Goal: Transaction & Acquisition: Purchase product/service

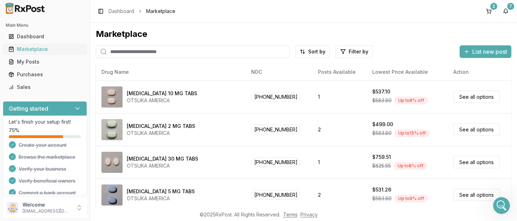
click at [30, 48] on div "Marketplace" at bounding box center [44, 49] width 73 height 7
click at [310, 51] on html "Main Menu Dashboard Marketplace My Posts Purchases Sales Getting started Let's …" at bounding box center [258, 110] width 517 height 221
click at [344, 51] on html "Main Menu Dashboard Marketplace My Posts Purchases Sales Getting started Let's …" at bounding box center [258, 110] width 517 height 221
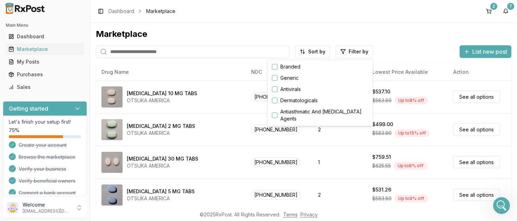
click at [344, 51] on html "Main Menu Dashboard Marketplace My Posts Purchases Sales Getting started Let's …" at bounding box center [258, 110] width 517 height 221
click at [275, 67] on button "button" at bounding box center [275, 67] width 6 height 6
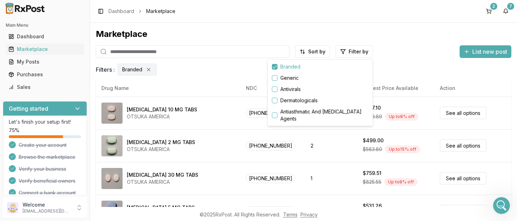
click at [387, 56] on html "Main Menu Dashboard Marketplace My Posts Purchases Sales Getting started Let's …" at bounding box center [258, 110] width 517 height 221
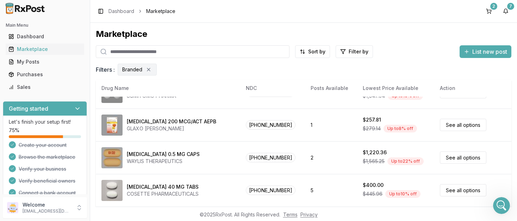
scroll to position [397, 0]
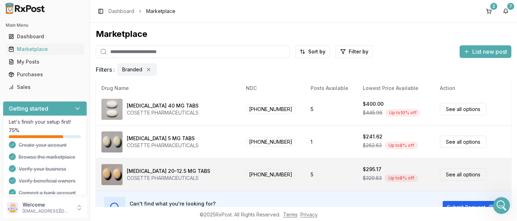
click at [202, 176] on div "[MEDICAL_DATA] 20-12.5 MG TABS COSETTE PHARMACEUTICALS" at bounding box center [167, 174] width 133 height 21
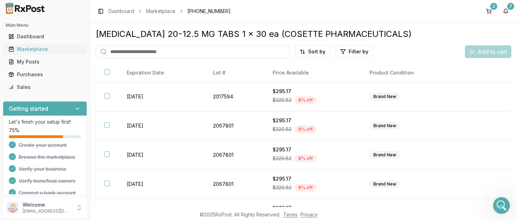
click at [39, 50] on div "Marketplace" at bounding box center [44, 49] width 73 height 7
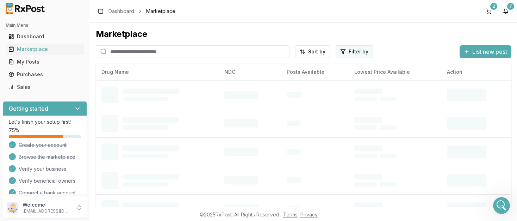
click at [355, 52] on html "Main Menu Dashboard Marketplace My Posts Purchases Sales Getting started Let's …" at bounding box center [258, 110] width 517 height 221
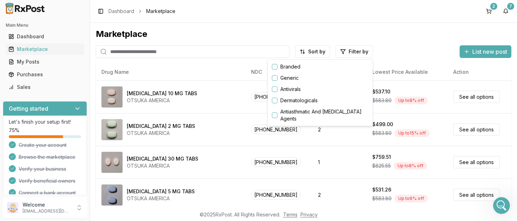
click at [276, 68] on button "button" at bounding box center [275, 67] width 6 height 6
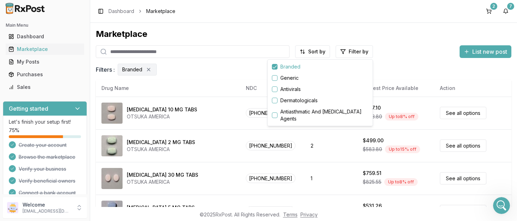
click at [275, 66] on button "button" at bounding box center [275, 67] width 6 height 6
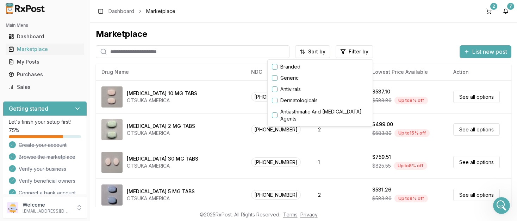
click at [229, 141] on html "Main Menu Dashboard Marketplace My Posts Purchases Sales Getting started Let's …" at bounding box center [258, 110] width 517 height 221
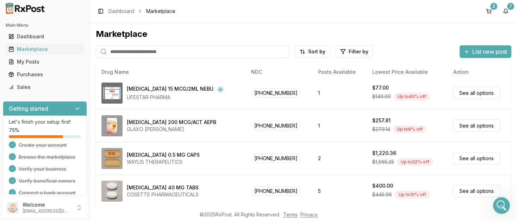
scroll to position [25, 0]
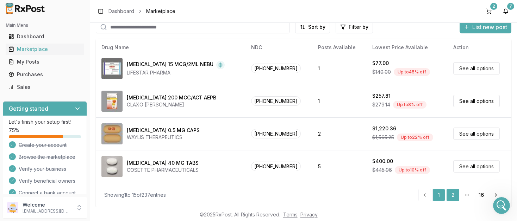
click at [453, 195] on link "2" at bounding box center [452, 195] width 13 height 13
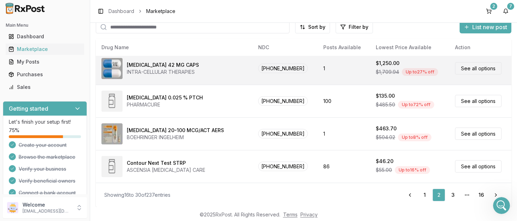
click at [222, 78] on div "[MEDICAL_DATA] 42 MG CAPS INTRA-CELLULAR THERAPIES" at bounding box center [173, 68] width 145 height 21
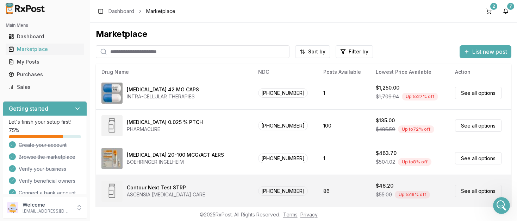
scroll to position [25, 0]
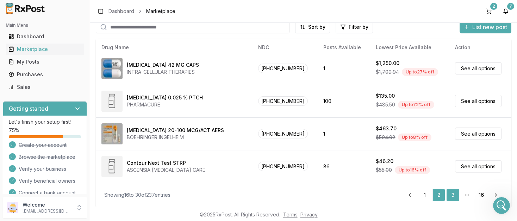
click at [452, 193] on link "3" at bounding box center [452, 195] width 13 height 13
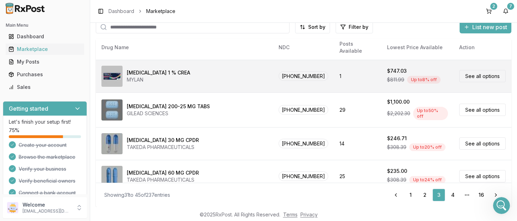
scroll to position [364, 0]
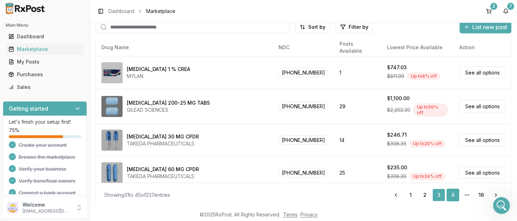
click at [453, 196] on link "4" at bounding box center [452, 195] width 13 height 13
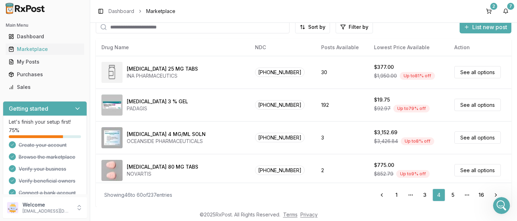
scroll to position [90, 0]
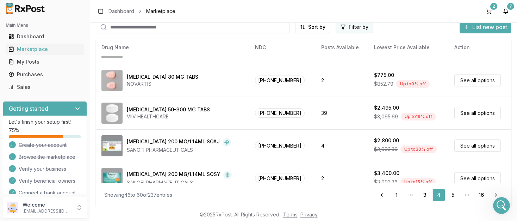
click at [354, 27] on html "Main Menu Dashboard Marketplace My Posts Purchases Sales Getting started Let's …" at bounding box center [258, 110] width 517 height 221
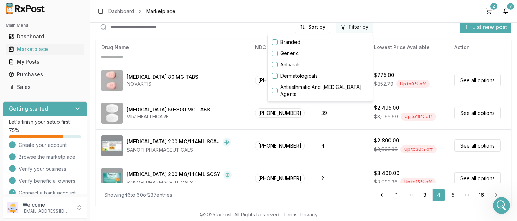
scroll to position [25, 0]
click at [276, 42] on button "button" at bounding box center [275, 42] width 6 height 6
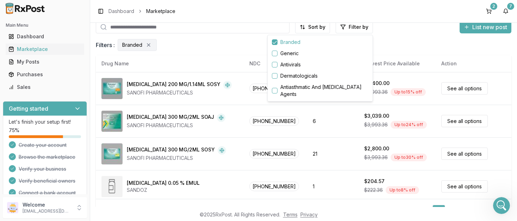
click at [214, 116] on html "Main Menu Dashboard Marketplace My Posts Purchases Sales Getting started Let's …" at bounding box center [258, 110] width 517 height 221
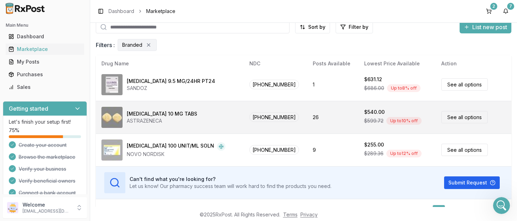
scroll to position [41, 0]
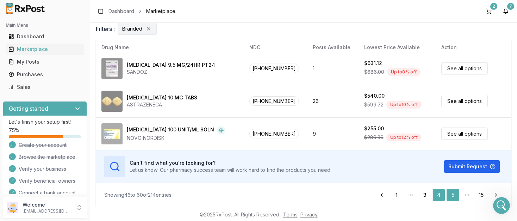
click at [452, 195] on link "5" at bounding box center [452, 195] width 13 height 13
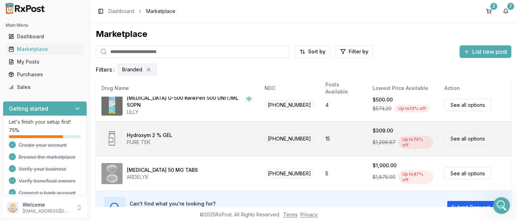
scroll to position [41, 0]
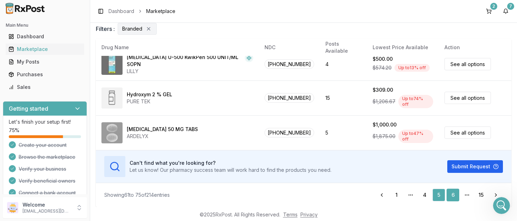
click at [452, 195] on link "6" at bounding box center [452, 195] width 13 height 13
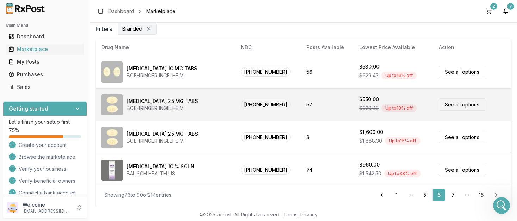
scroll to position [397, 0]
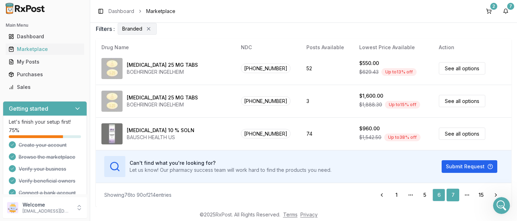
click at [452, 195] on link "7" at bounding box center [452, 195] width 13 height 13
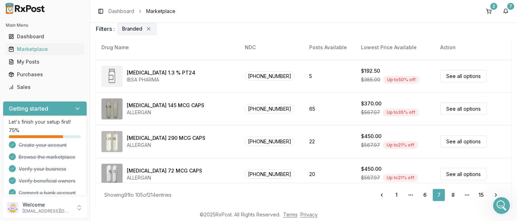
scroll to position [397, 0]
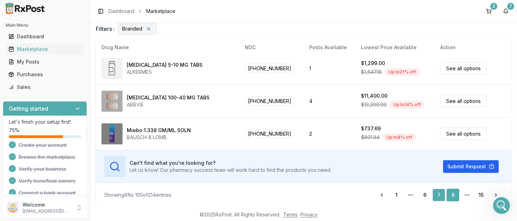
click at [452, 194] on link "8" at bounding box center [452, 195] width 13 height 13
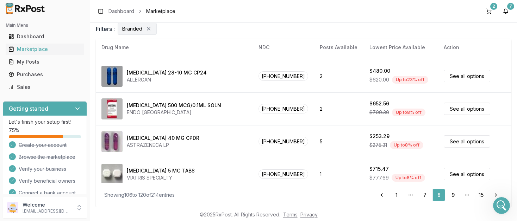
scroll to position [401, 0]
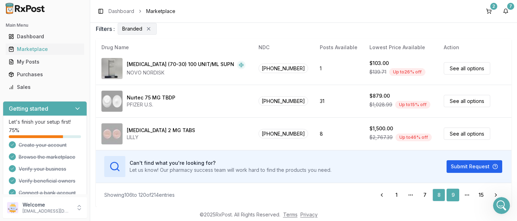
click at [452, 194] on link "9" at bounding box center [452, 195] width 13 height 13
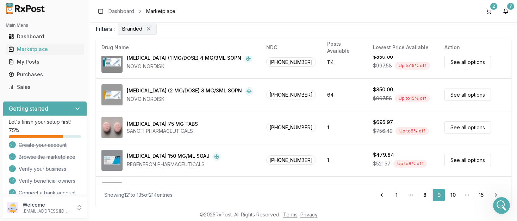
scroll to position [270, 0]
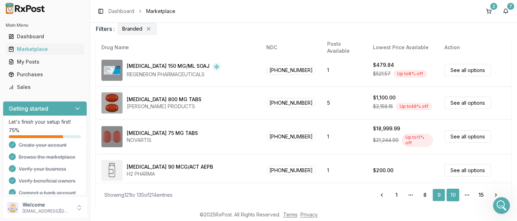
click at [452, 192] on link "10" at bounding box center [452, 195] width 13 height 13
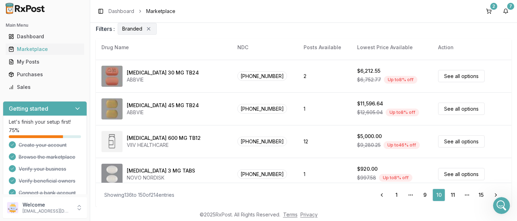
scroll to position [397, 0]
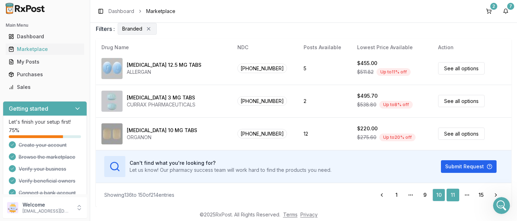
click at [451, 194] on link "11" at bounding box center [452, 195] width 13 height 13
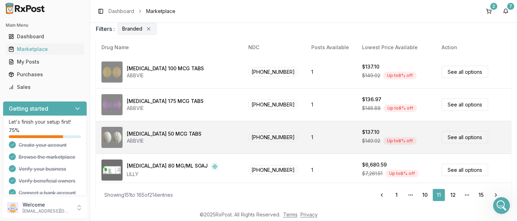
scroll to position [397, 0]
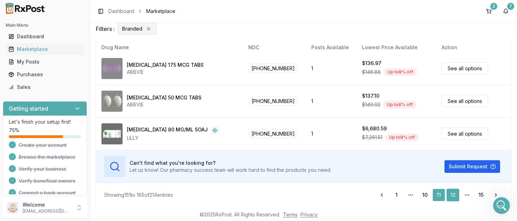
click at [452, 195] on link "12" at bounding box center [452, 195] width 13 height 13
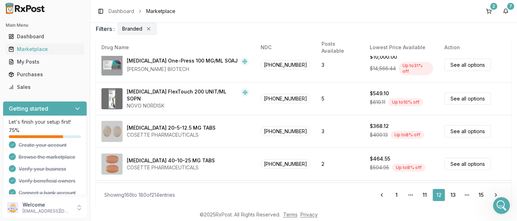
scroll to position [397, 0]
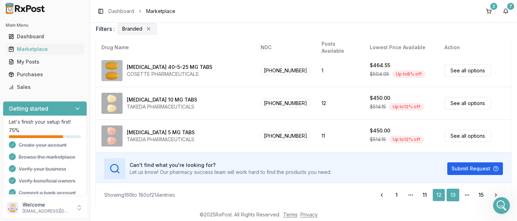
click at [452, 194] on link "13" at bounding box center [452, 195] width 13 height 13
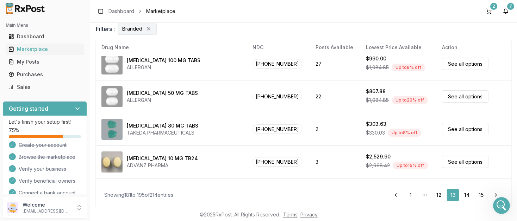
scroll to position [397, 0]
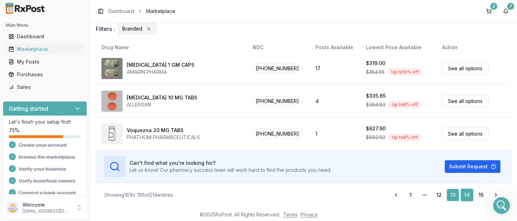
click at [466, 195] on link "14" at bounding box center [466, 195] width 13 height 13
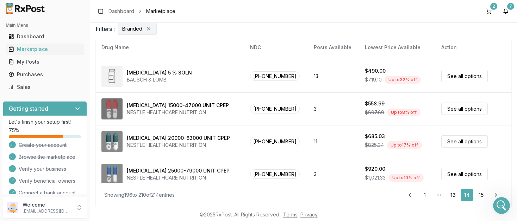
scroll to position [397, 0]
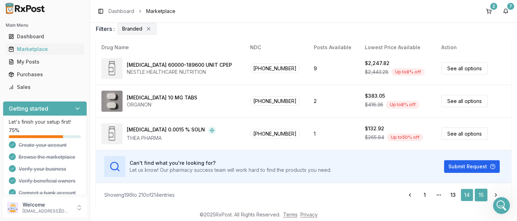
click at [479, 196] on link "15" at bounding box center [480, 195] width 13 height 13
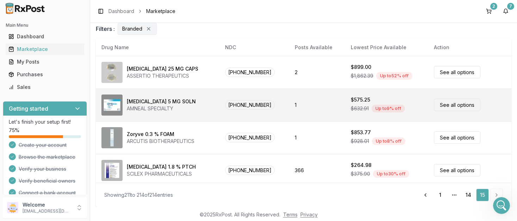
scroll to position [37, 0]
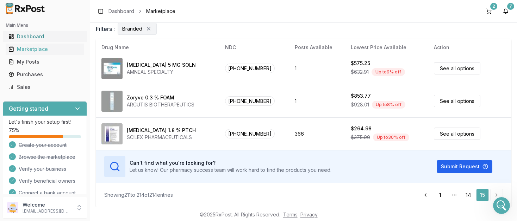
click at [37, 39] on div "Dashboard" at bounding box center [44, 36] width 73 height 7
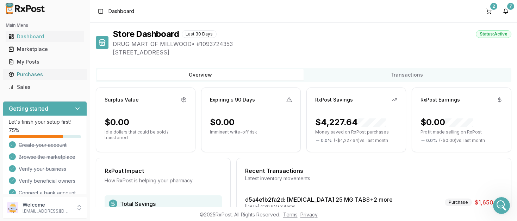
click at [27, 75] on div "Purchases" at bounding box center [44, 74] width 73 height 7
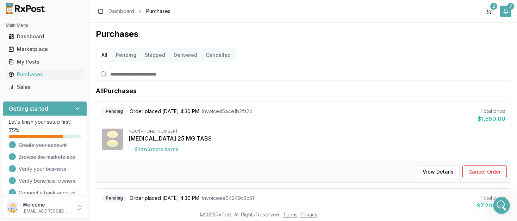
click at [504, 9] on button "7" at bounding box center [505, 11] width 11 height 11
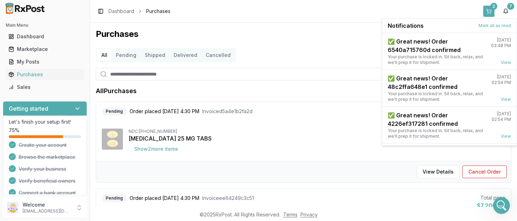
click at [491, 11] on button "2" at bounding box center [488, 11] width 11 height 11
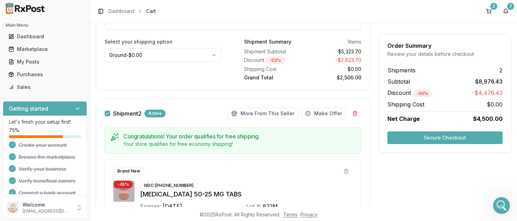
scroll to position [315, 0]
